Goal: Check status: Check status

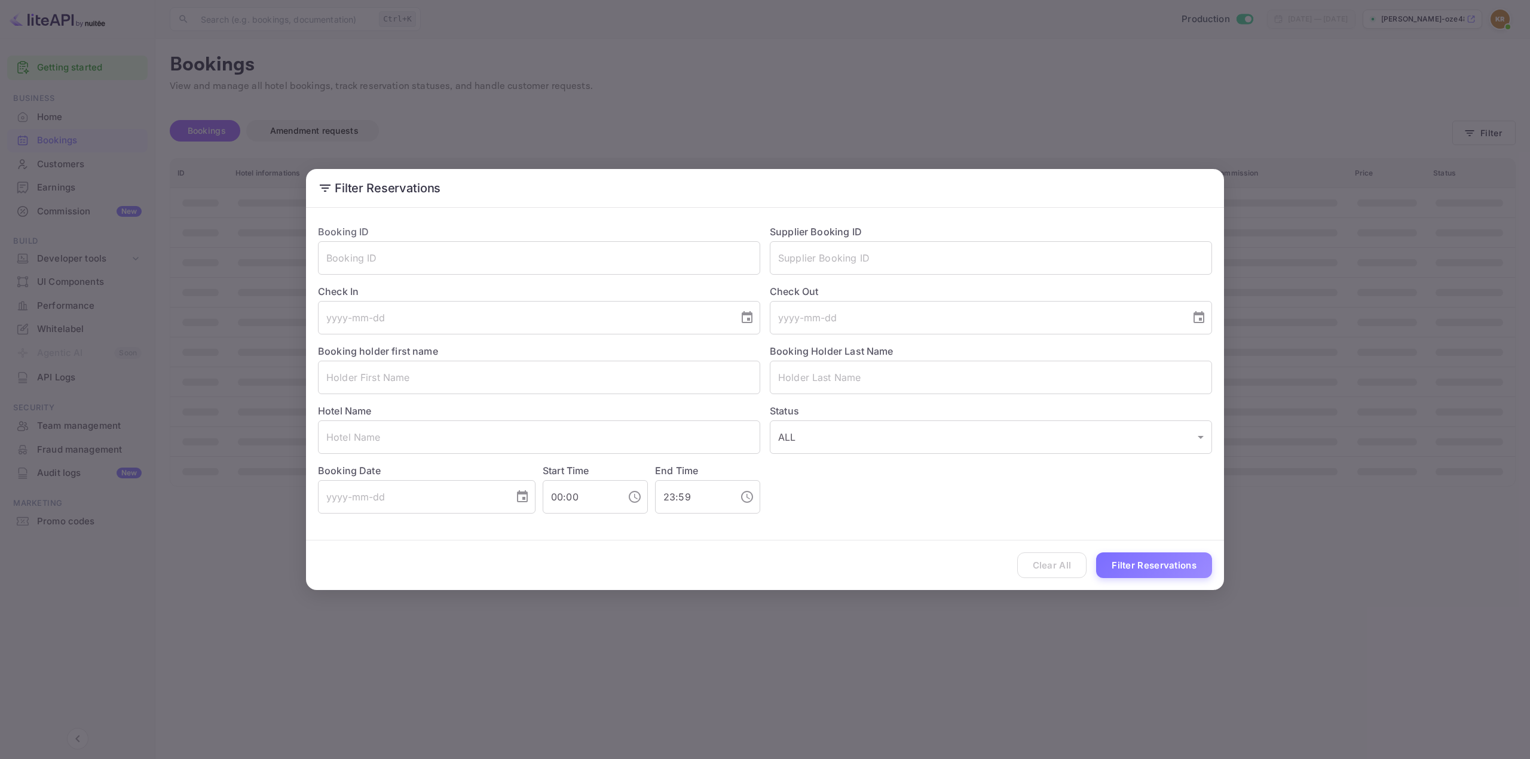
click at [589, 262] on input "text" at bounding box center [539, 257] width 442 height 33
paste input "H8TKQ5OgD"
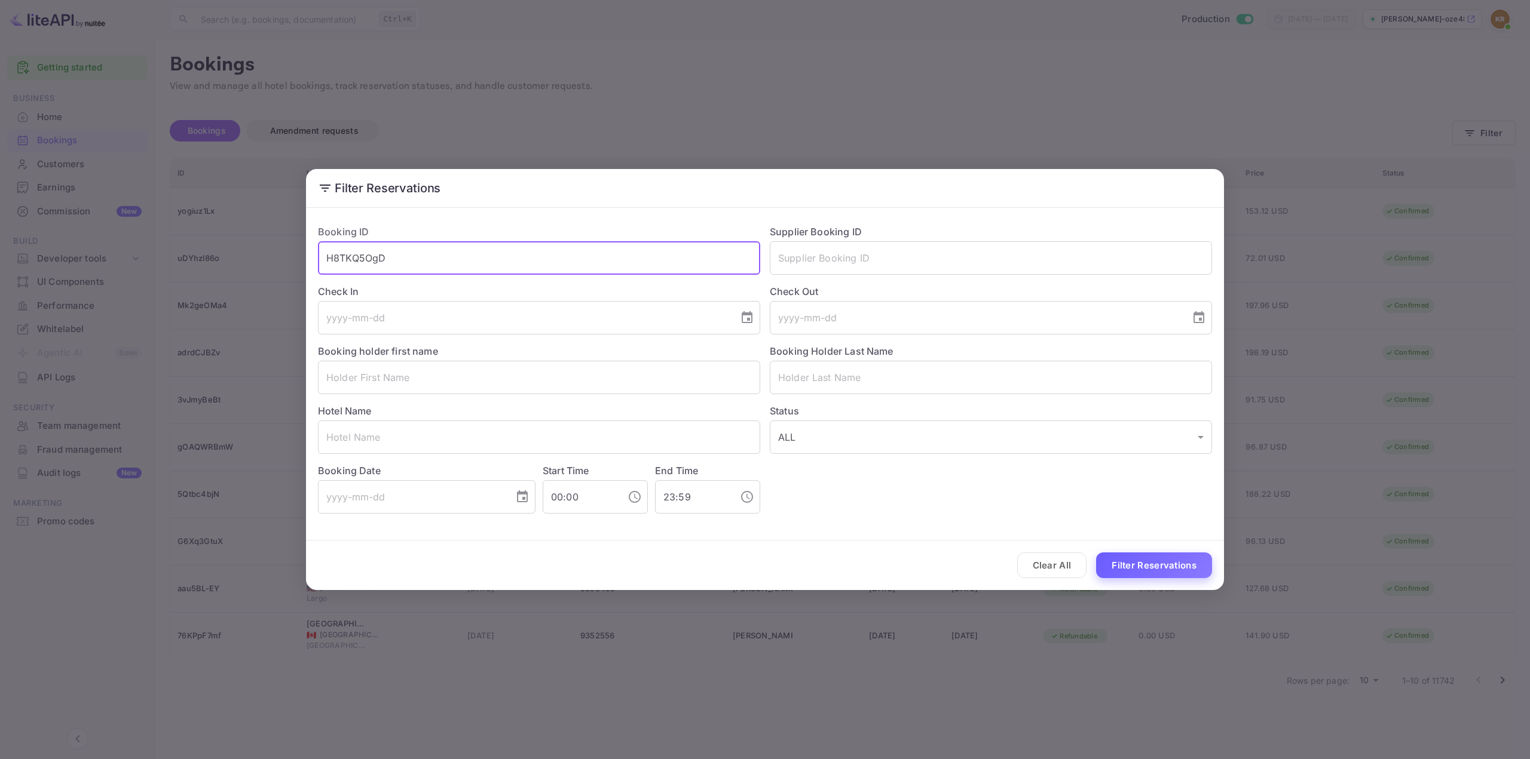
type input "H8TKQ5OgD"
click at [1150, 566] on button "Filter Reservations" at bounding box center [1154, 566] width 116 height 26
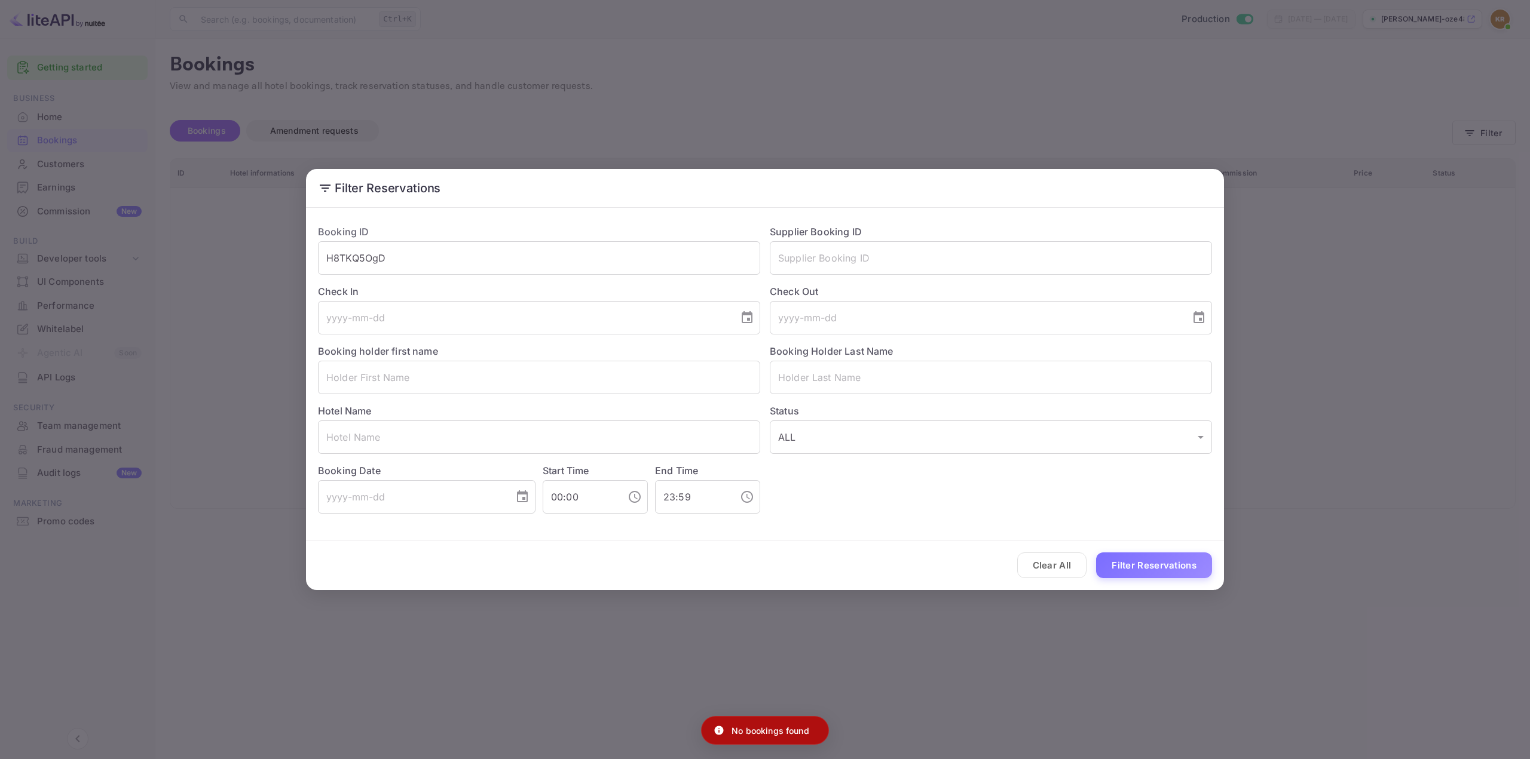
click at [1337, 175] on div "Filter Reservations Booking ID H8TKQ5OgD ​ Supplier Booking ID ​ Check In ​ Che…" at bounding box center [765, 379] width 1530 height 759
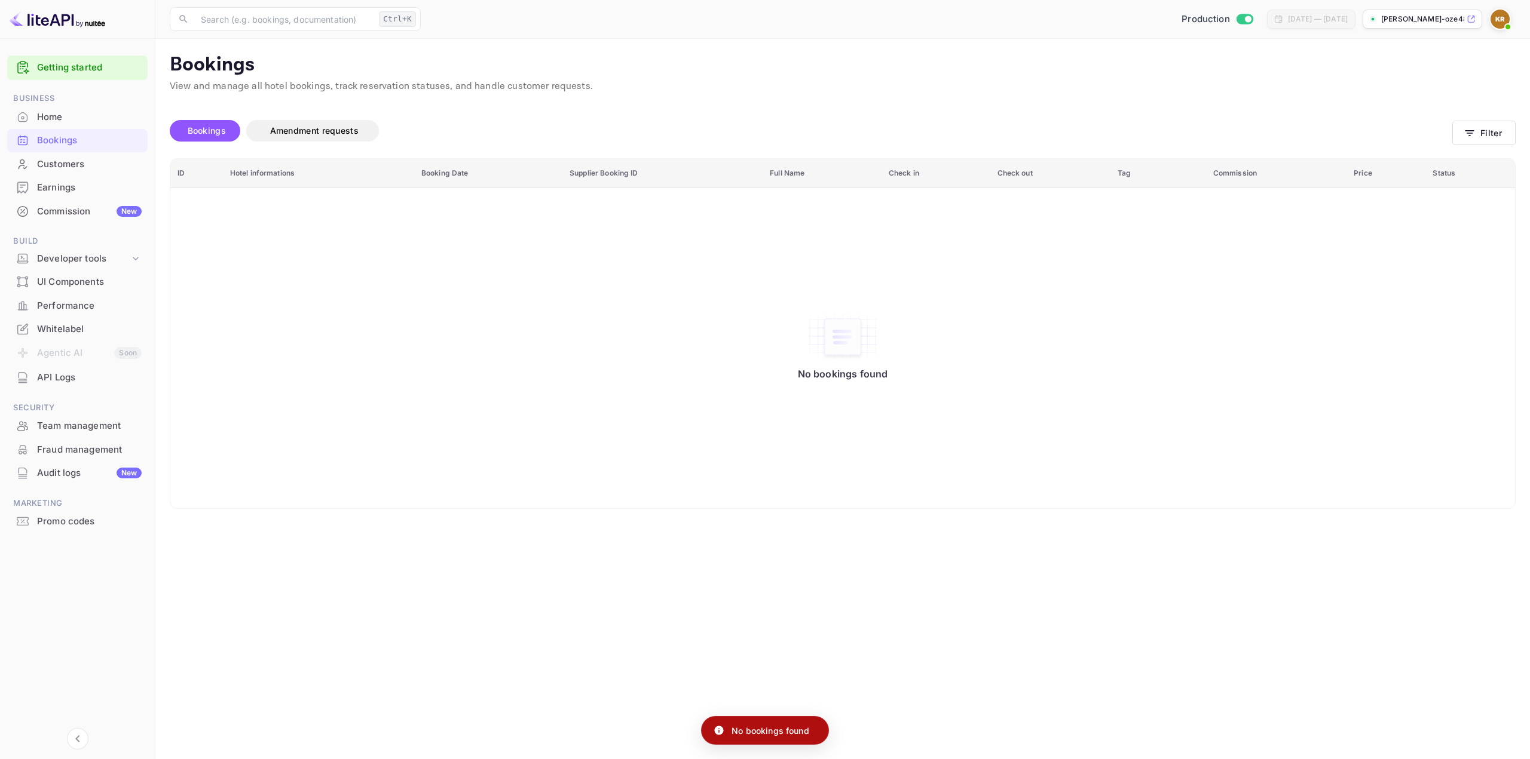
click at [1502, 18] on img at bounding box center [1499, 19] width 19 height 19
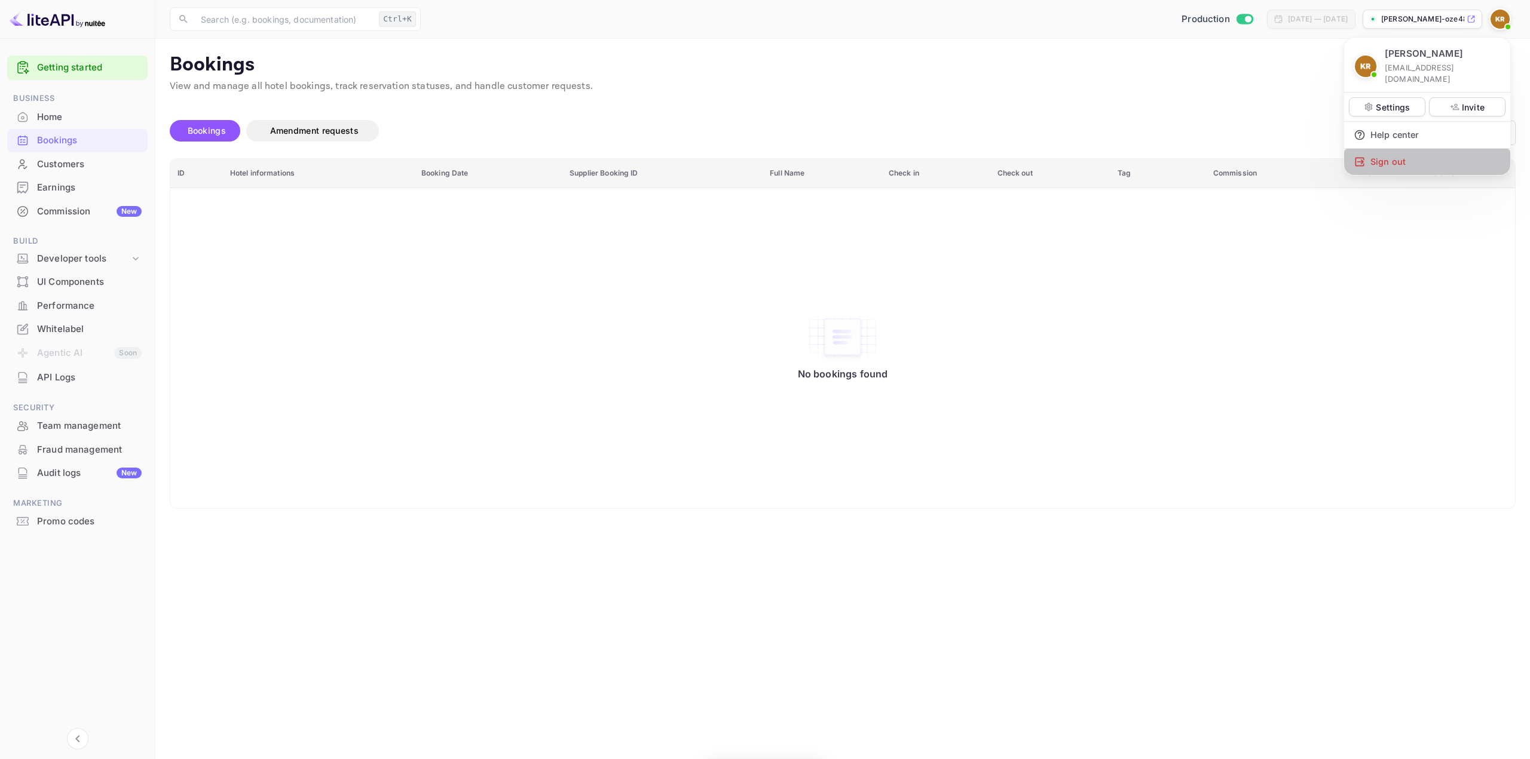
click at [1408, 149] on div "Sign out" at bounding box center [1427, 162] width 166 height 26
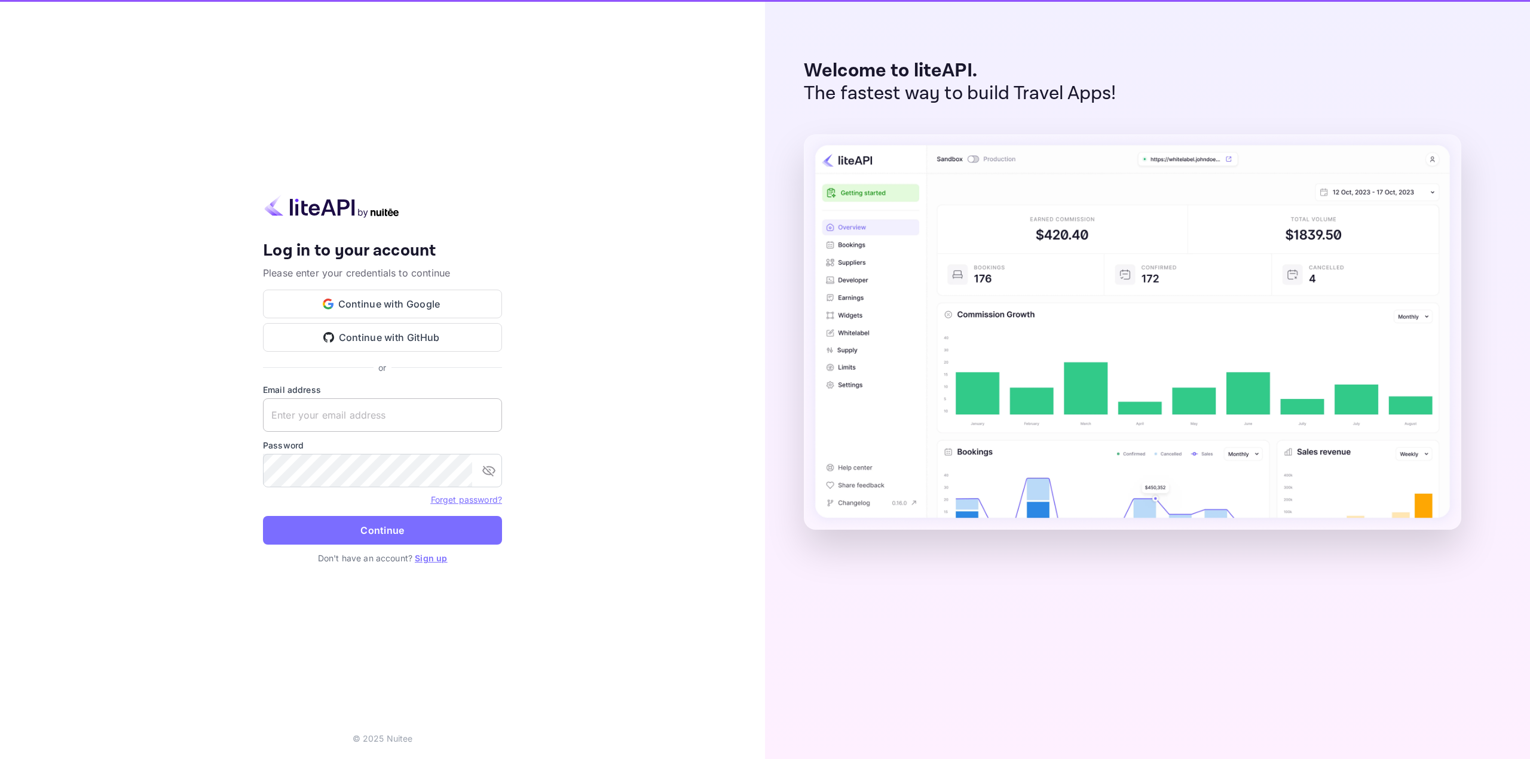
click at [360, 416] on input "text" at bounding box center [382, 415] width 239 height 33
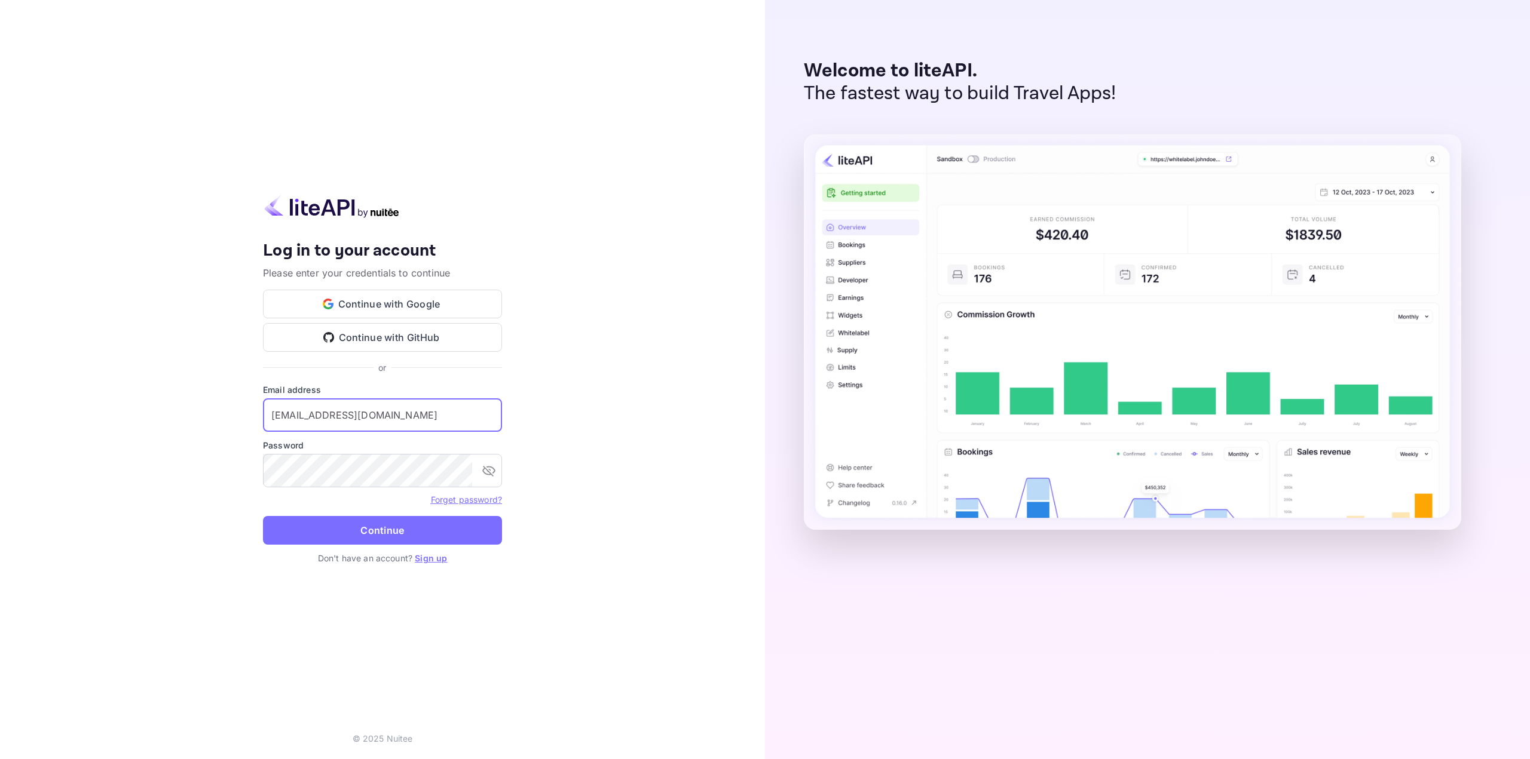
click at [360, 416] on input "[EMAIL_ADDRESS][DOMAIN_NAME]" at bounding box center [382, 415] width 239 height 33
type input "[EMAIL_ADDRESS][DOMAIN_NAME]"
click at [376, 521] on button "Continue" at bounding box center [382, 530] width 239 height 29
